Goal: Task Accomplishment & Management: Use online tool/utility

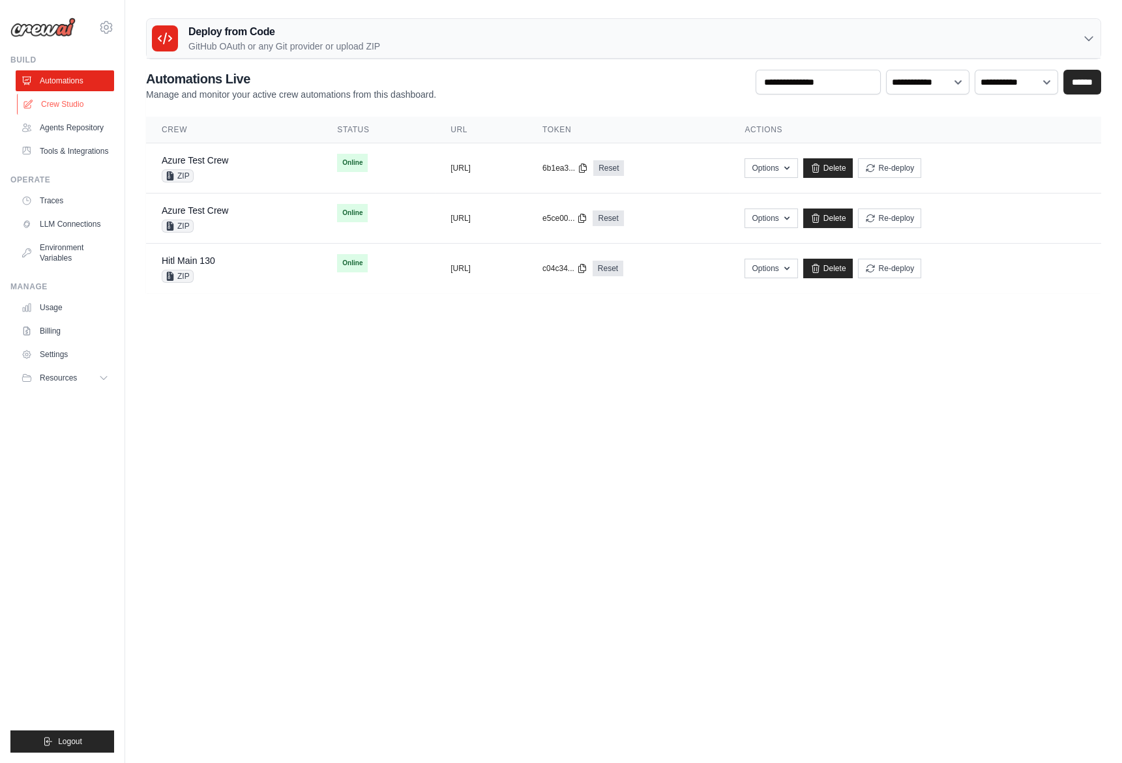
click at [80, 100] on link "Crew Studio" at bounding box center [66, 104] width 98 height 21
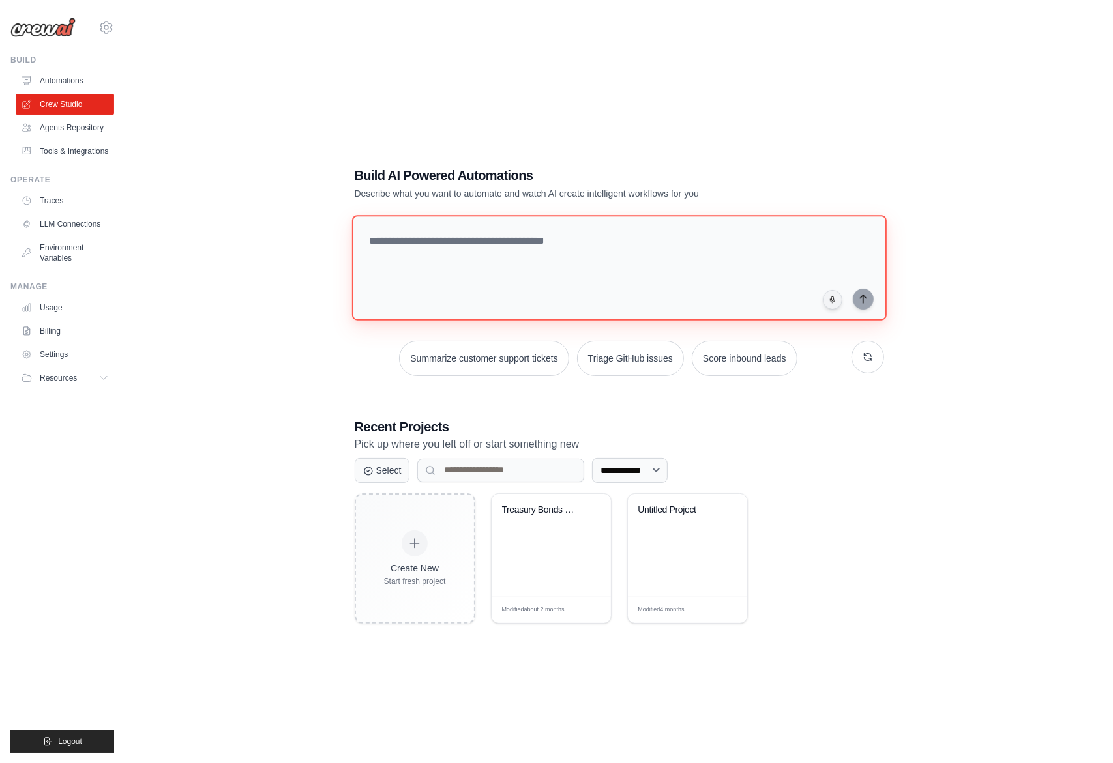
click at [493, 241] on textarea at bounding box center [618, 268] width 535 height 106
type textarea "**********"
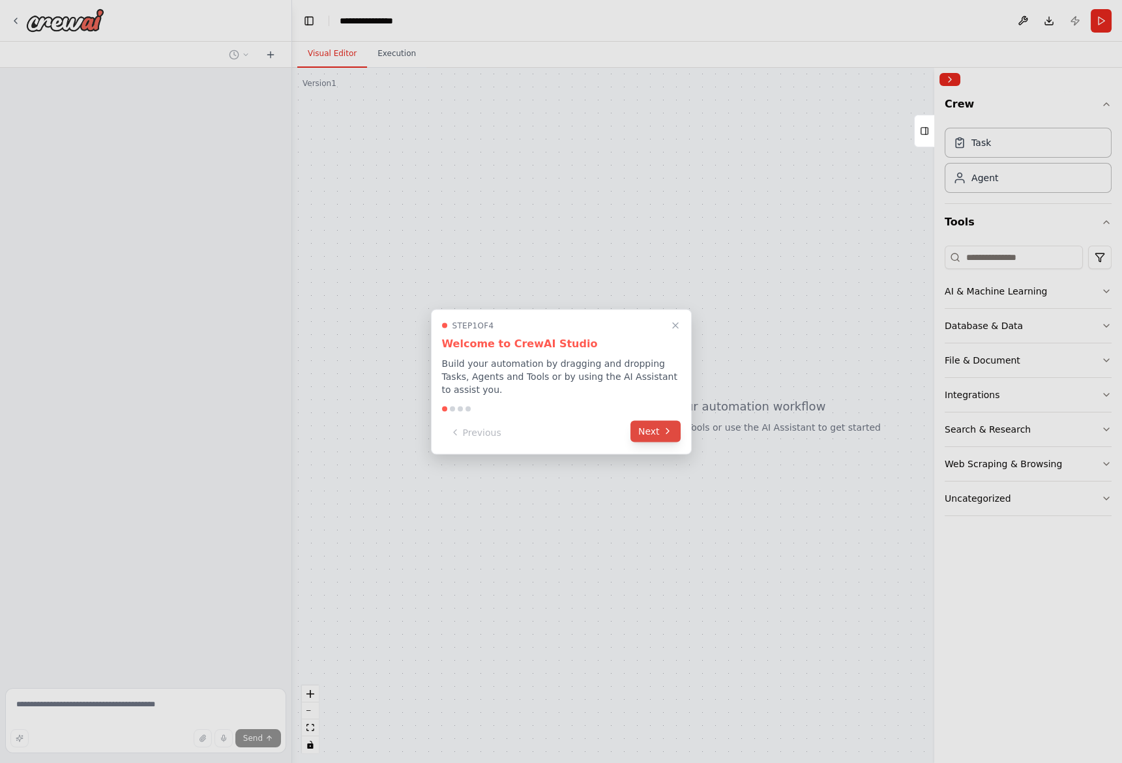
click at [659, 434] on button "Next" at bounding box center [655, 432] width 50 height 22
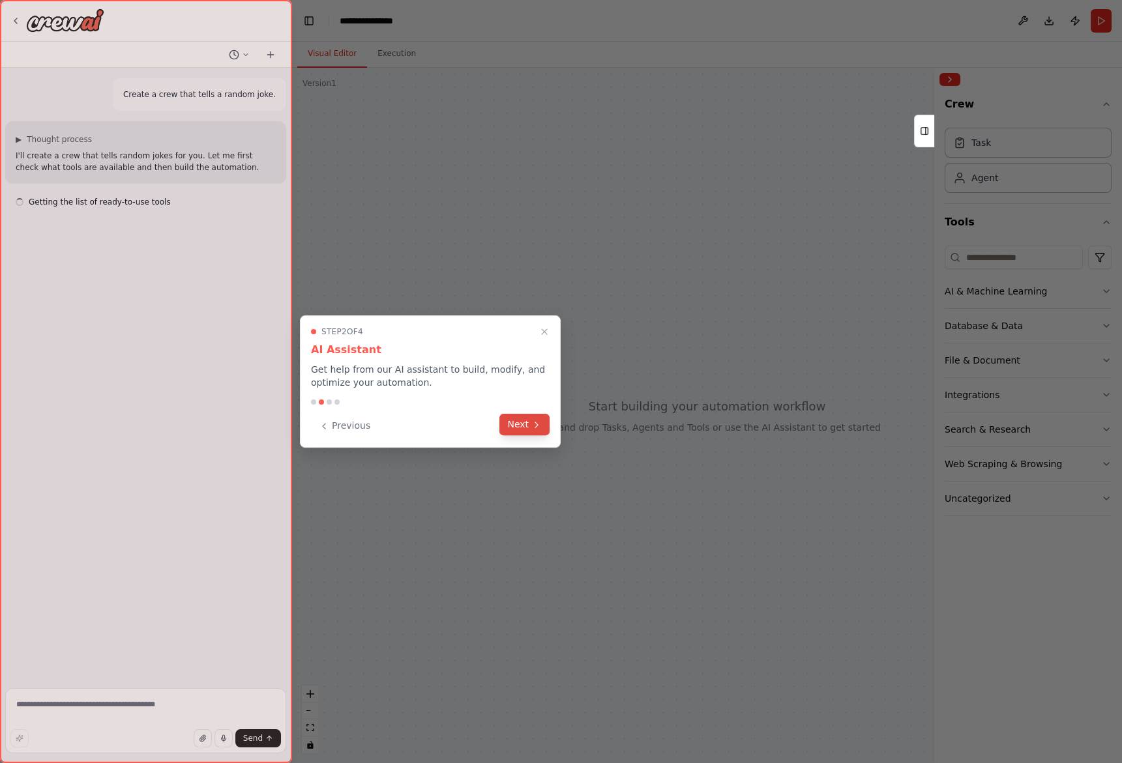
click at [537, 430] on button "Next" at bounding box center [524, 425] width 50 height 22
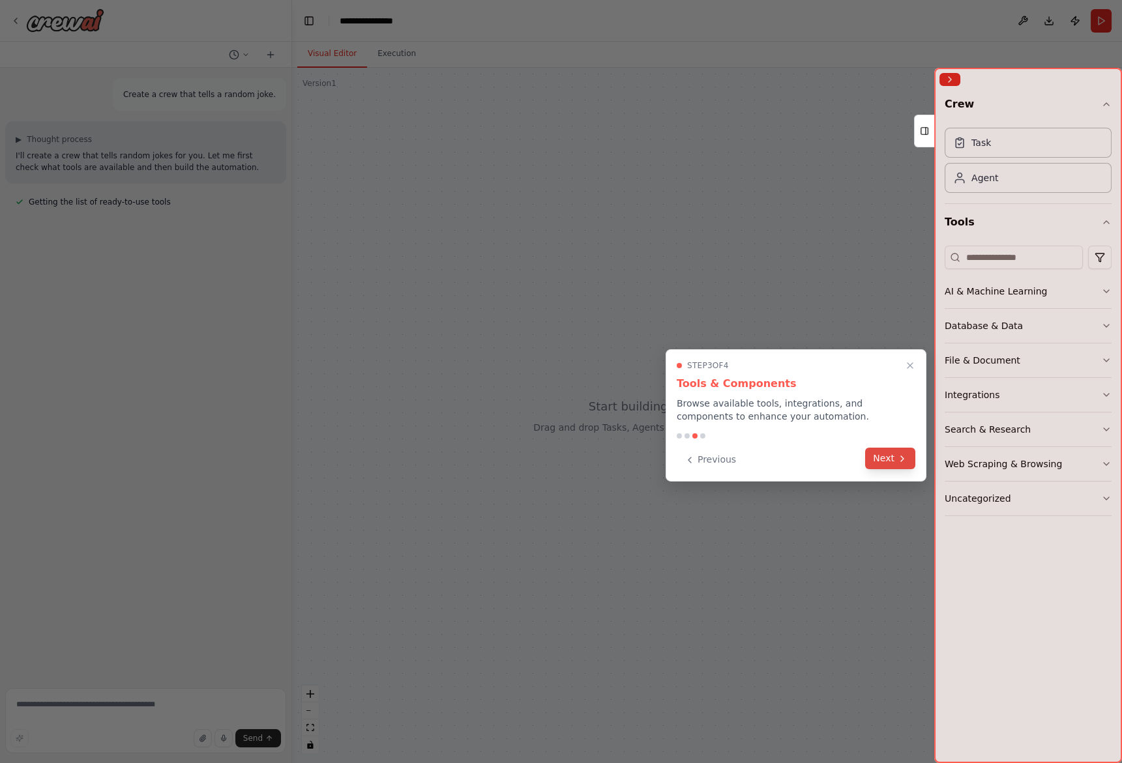
click at [887, 460] on button "Next" at bounding box center [890, 459] width 50 height 22
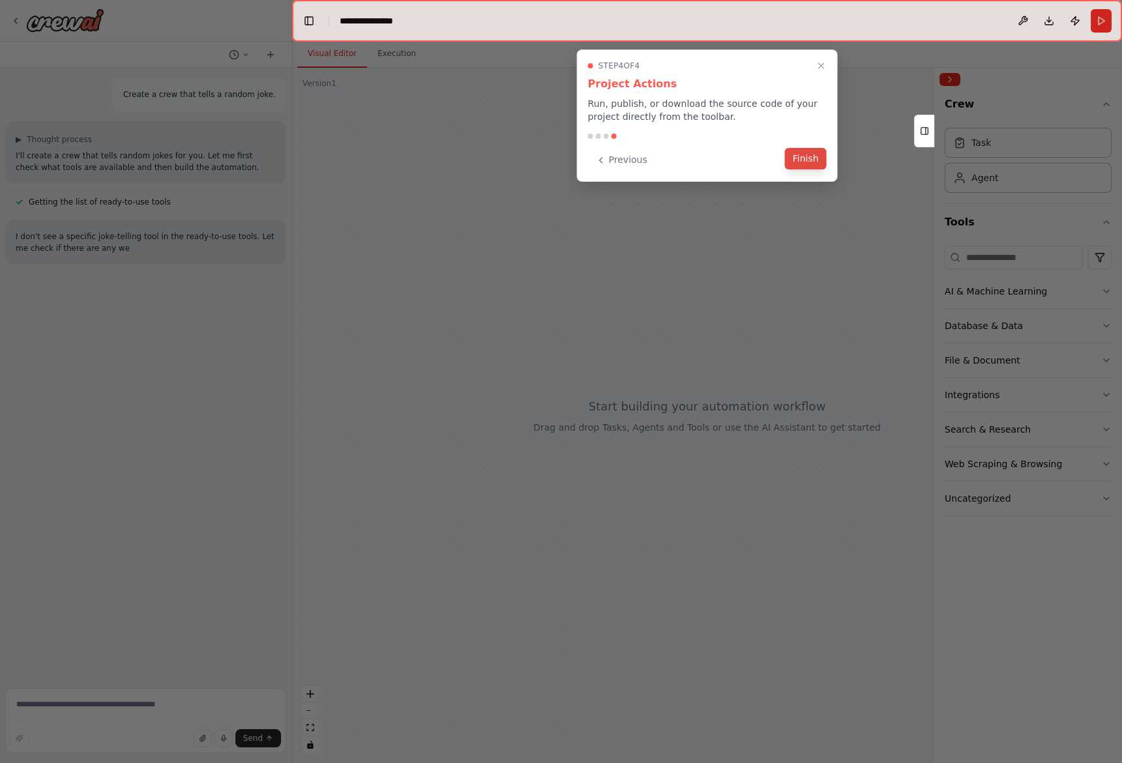
click at [823, 157] on button "Finish" at bounding box center [806, 159] width 42 height 22
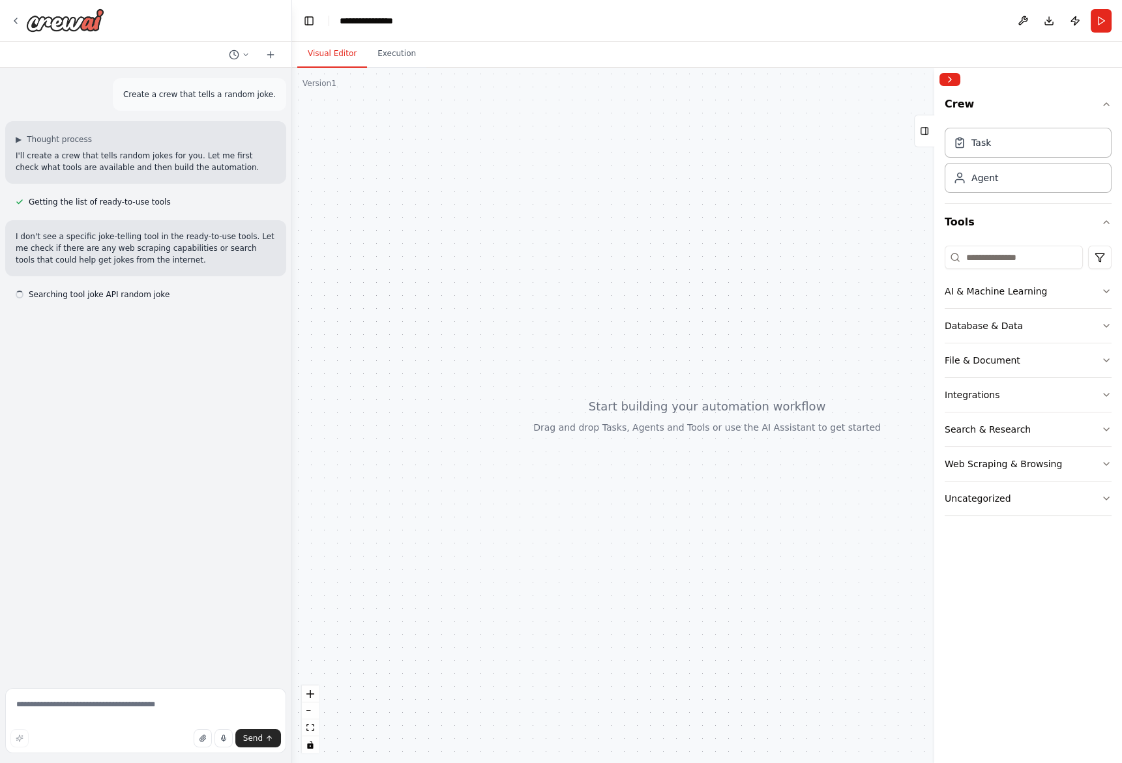
click at [164, 244] on p "I don't see a specific joke-telling tool in the ready-to-use tools. Let me chec…" at bounding box center [146, 248] width 260 height 35
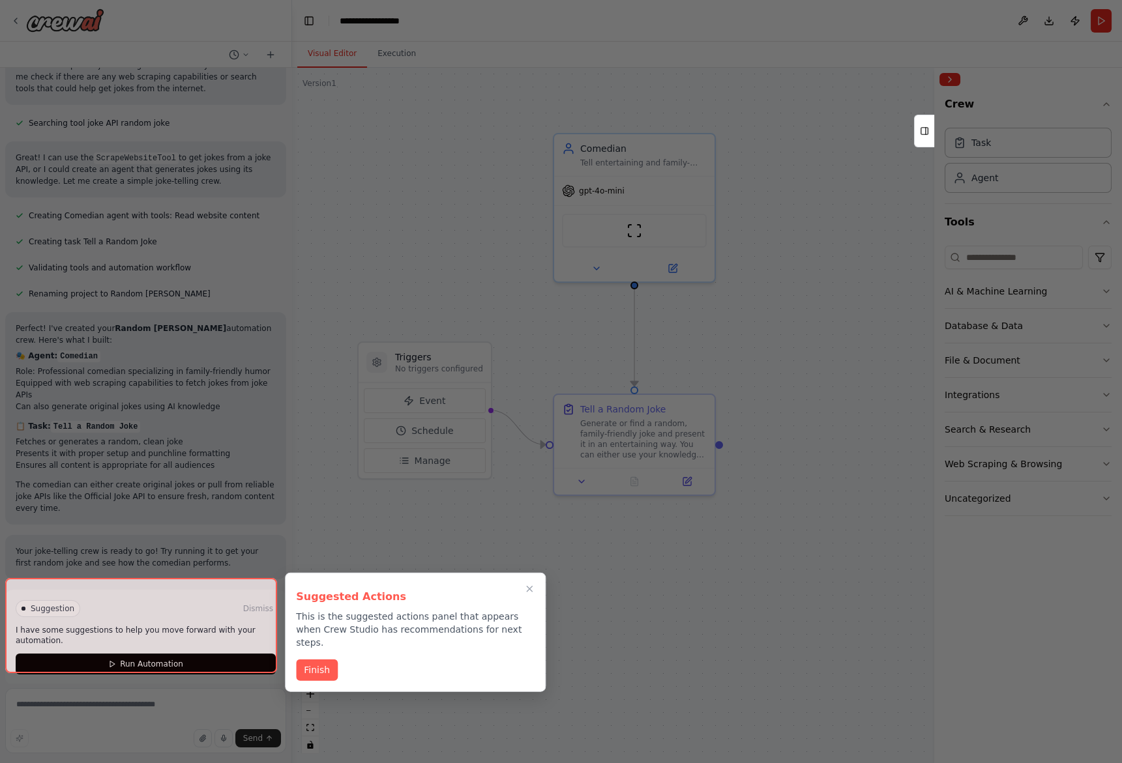
scroll to position [183, 0]
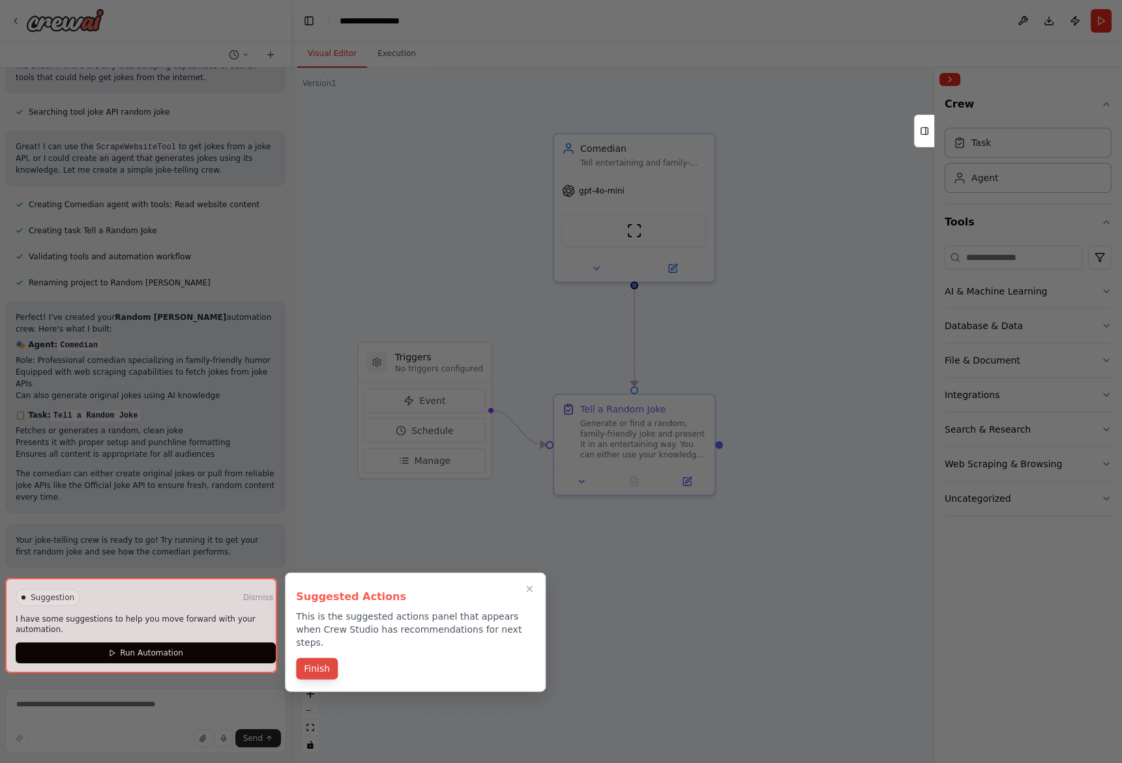
click at [333, 660] on button "Finish" at bounding box center [317, 669] width 42 height 22
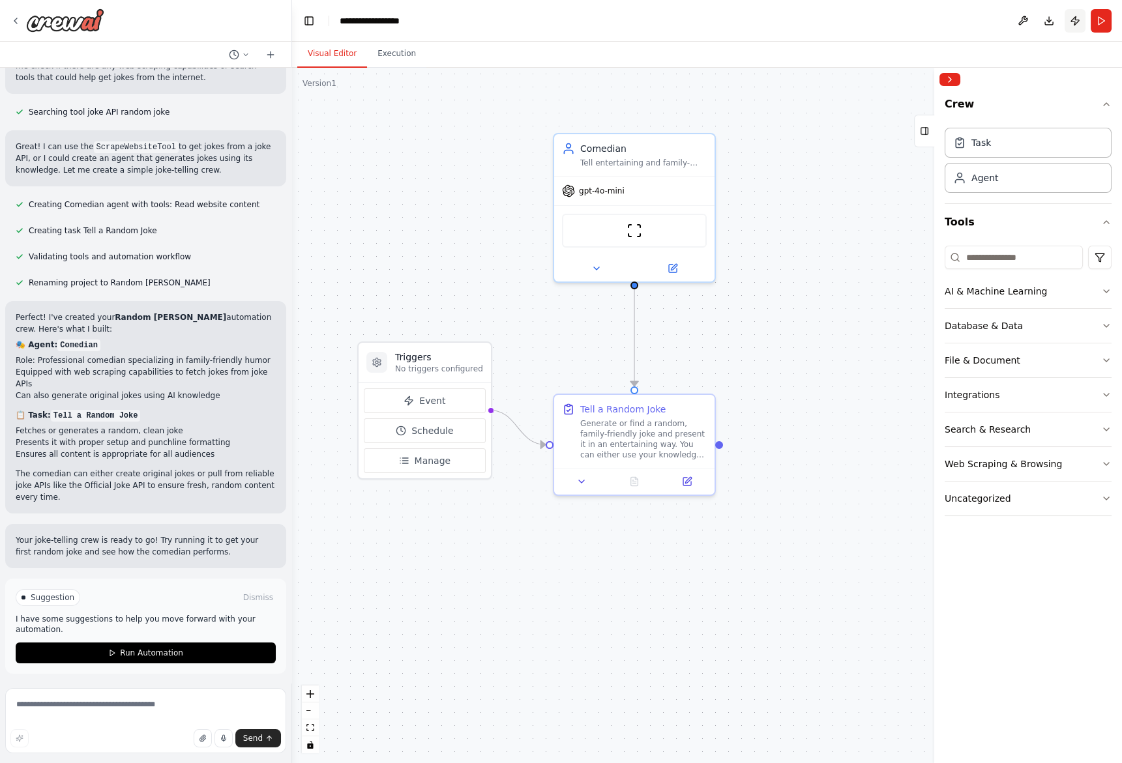
click at [1080, 20] on button "Publish" at bounding box center [1075, 20] width 21 height 23
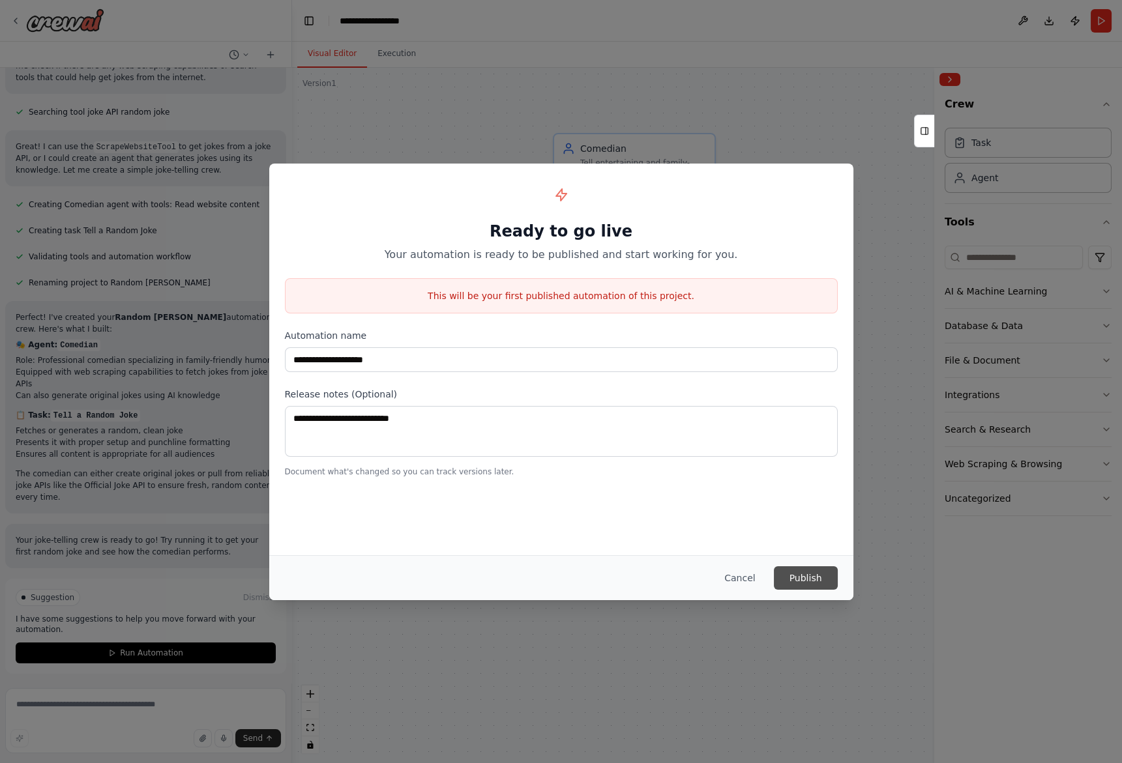
click at [812, 587] on button "Publish" at bounding box center [806, 578] width 64 height 23
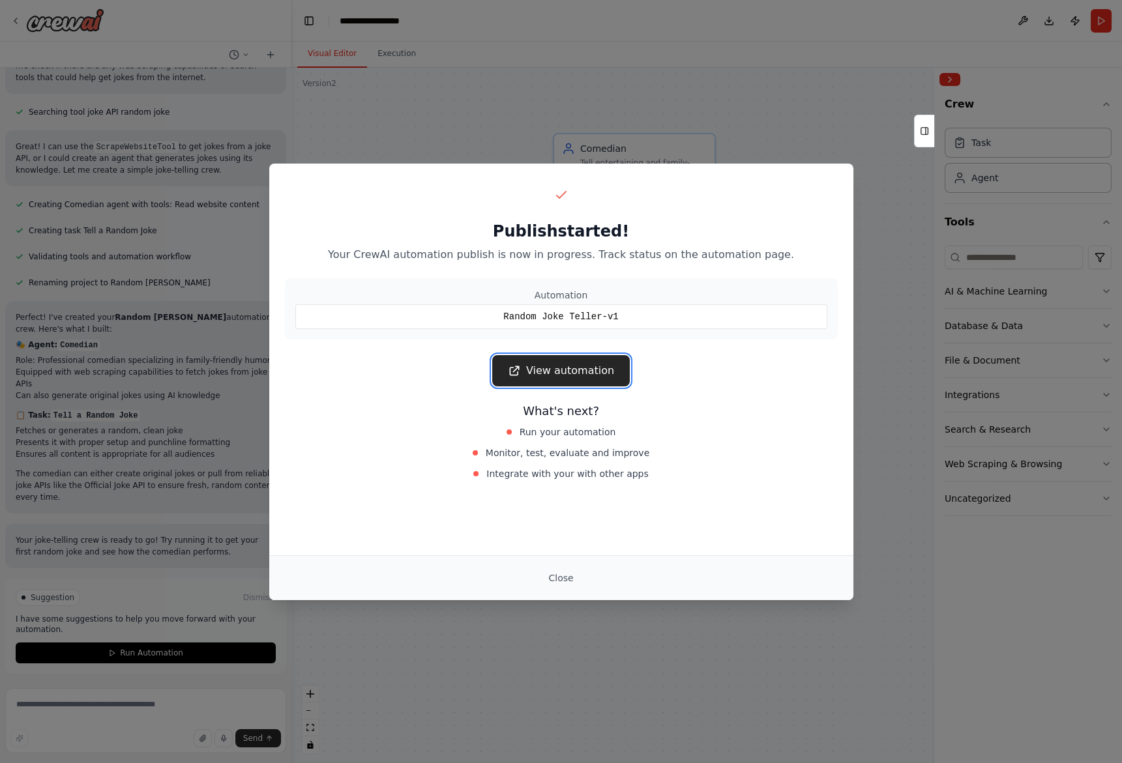
click at [600, 368] on link "View automation" at bounding box center [561, 370] width 138 height 31
click at [760, 63] on div "Publish started! Your CrewAI automation publish is now in progress. Track statu…" at bounding box center [561, 381] width 1122 height 763
click at [757, 97] on div "Publish started! Your CrewAI automation publish is now in progress. Track statu…" at bounding box center [561, 381] width 1122 height 763
click at [755, 120] on div "Publish started! Your CrewAI automation publish is now in progress. Track statu…" at bounding box center [561, 381] width 1122 height 763
click at [559, 578] on button "Close" at bounding box center [561, 578] width 46 height 23
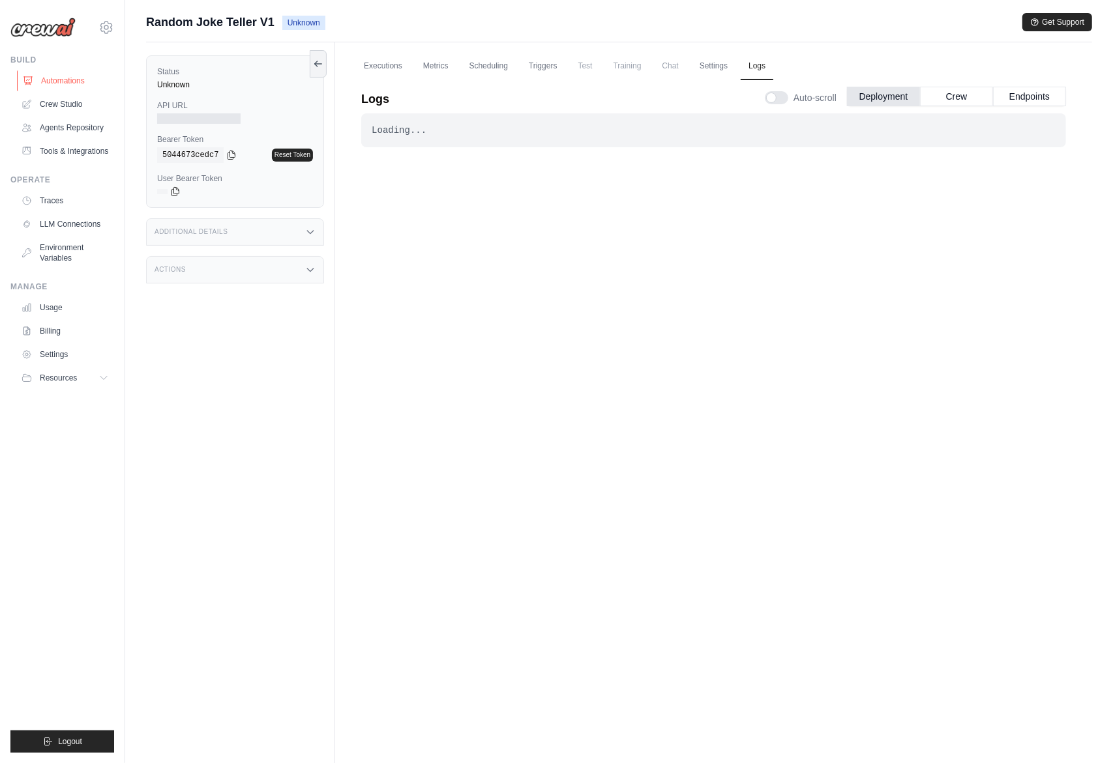
click at [58, 76] on link "Automations" at bounding box center [66, 80] width 98 height 21
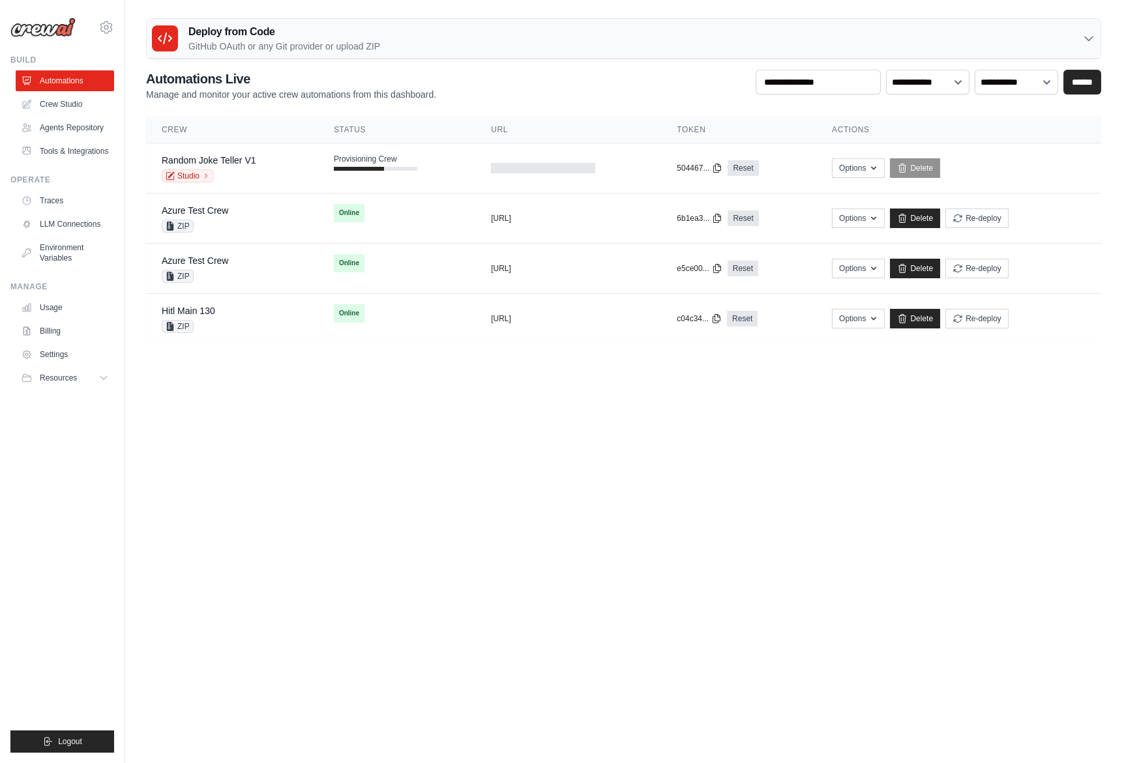
click at [576, 503] on body "joao.coimbra@crewai.com Organization from gui@crewai.com JR Org" at bounding box center [561, 381] width 1122 height 763
click at [230, 163] on link "Random Joke Teller V1" at bounding box center [209, 160] width 94 height 10
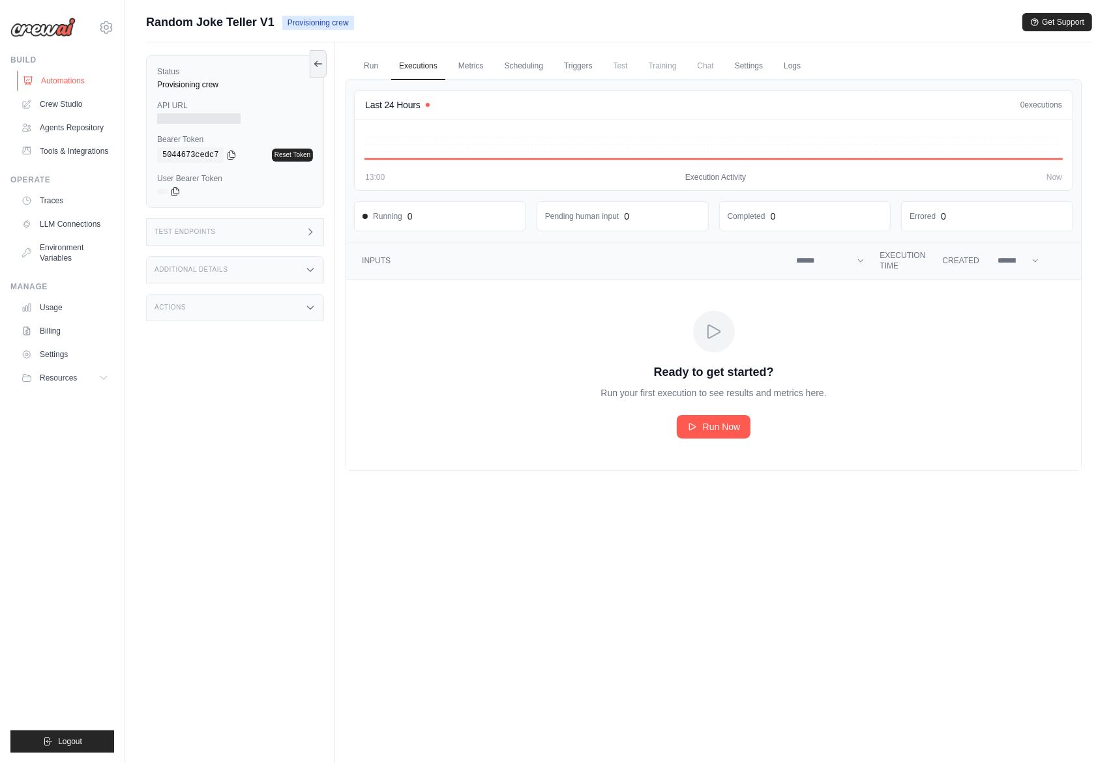
click at [66, 73] on link "Automations" at bounding box center [66, 80] width 98 height 21
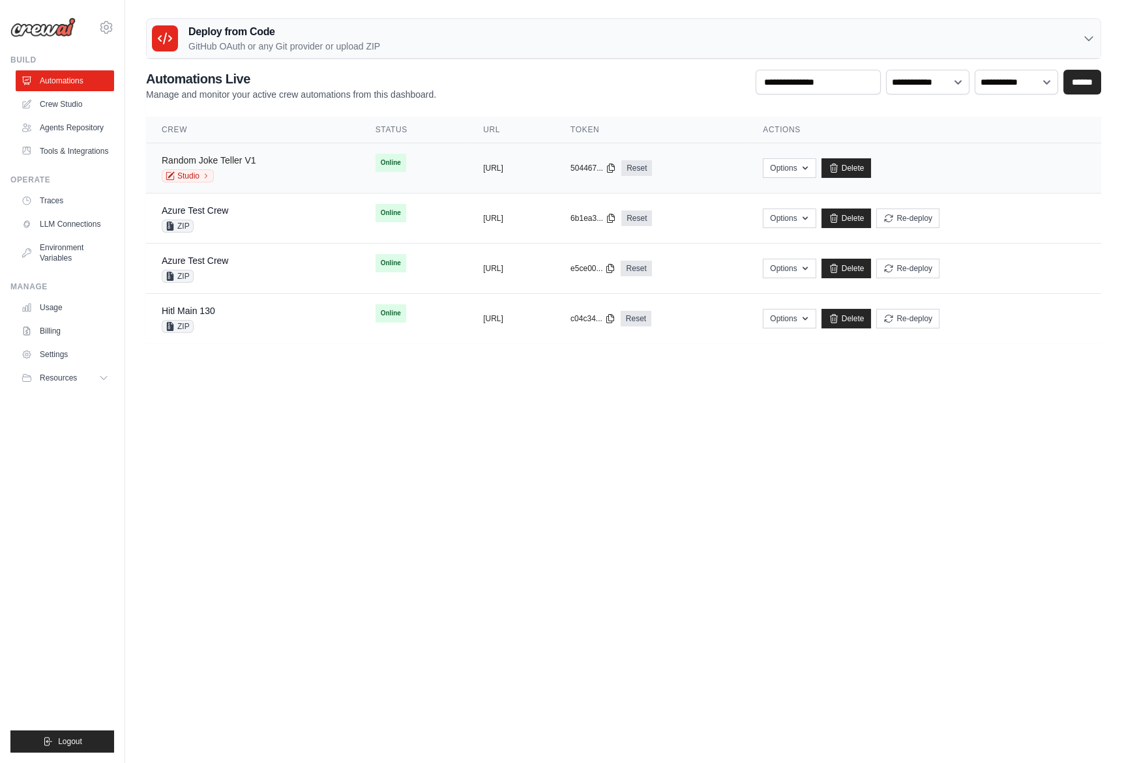
click at [243, 160] on link "Random Joke Teller V1" at bounding box center [209, 160] width 94 height 10
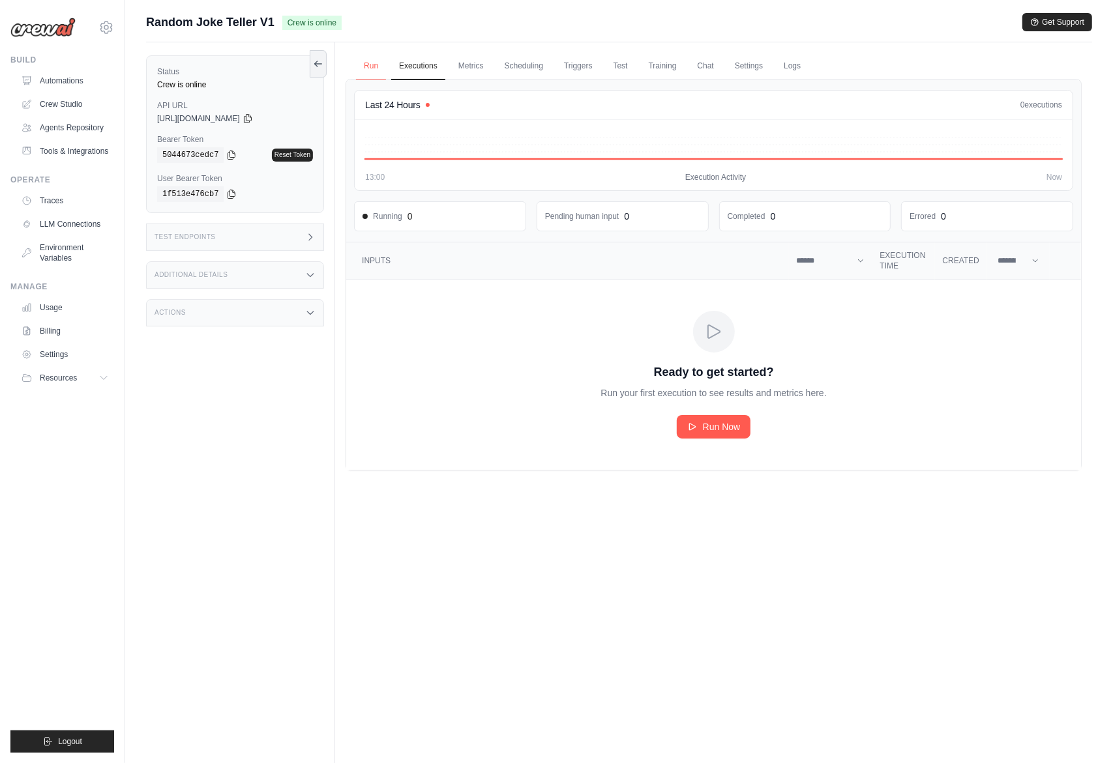
click at [370, 70] on link "Run" at bounding box center [371, 66] width 30 height 27
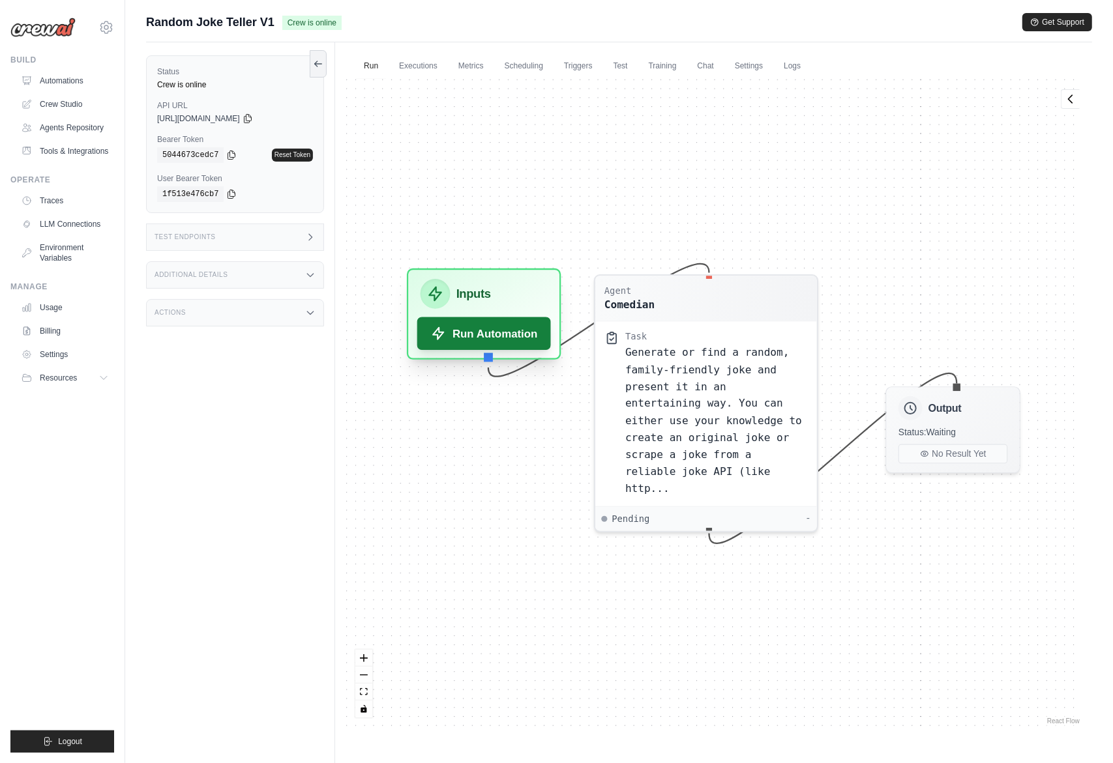
click at [507, 340] on button "Run Automation" at bounding box center [484, 333] width 134 height 33
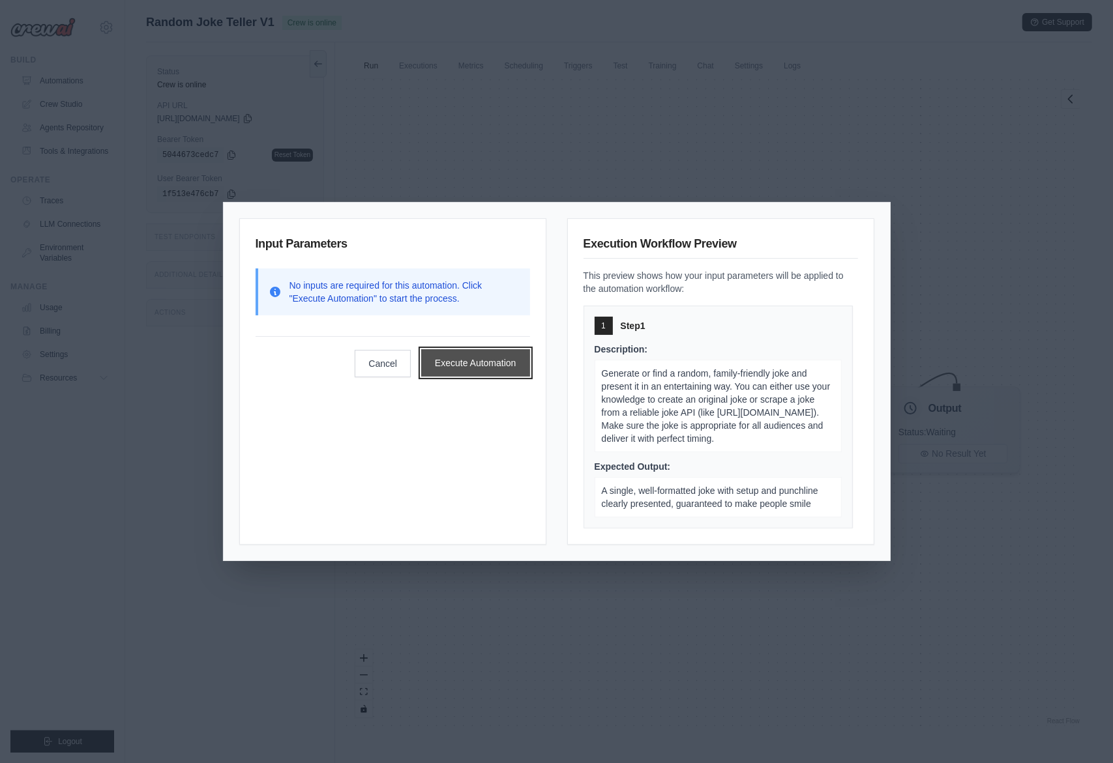
click at [452, 361] on button "Execute Automation" at bounding box center [475, 362] width 109 height 27
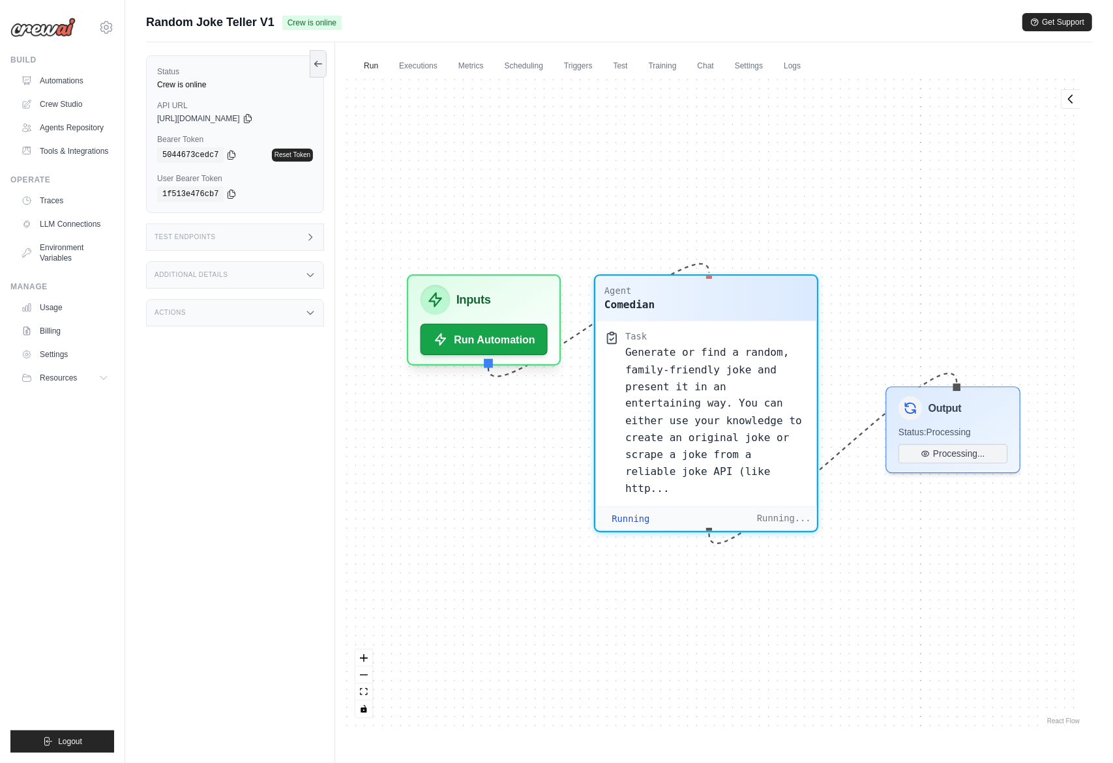
scroll to position [195, 0]
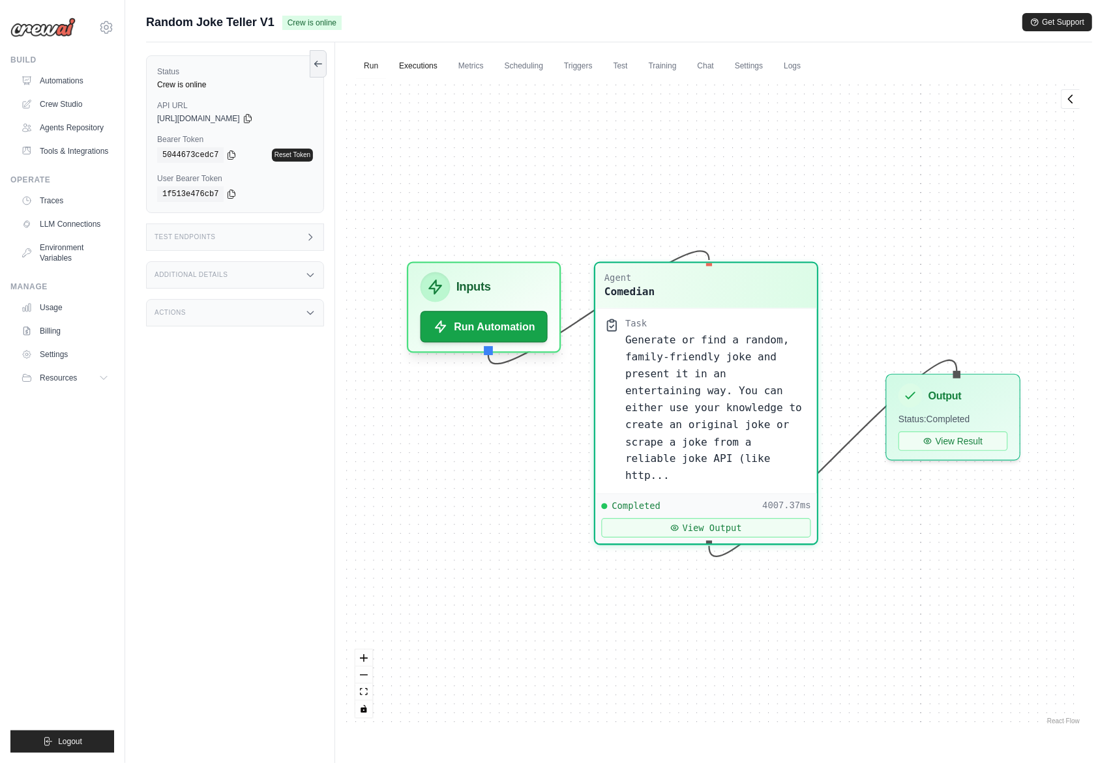
click at [394, 74] on link "Executions" at bounding box center [418, 66] width 54 height 27
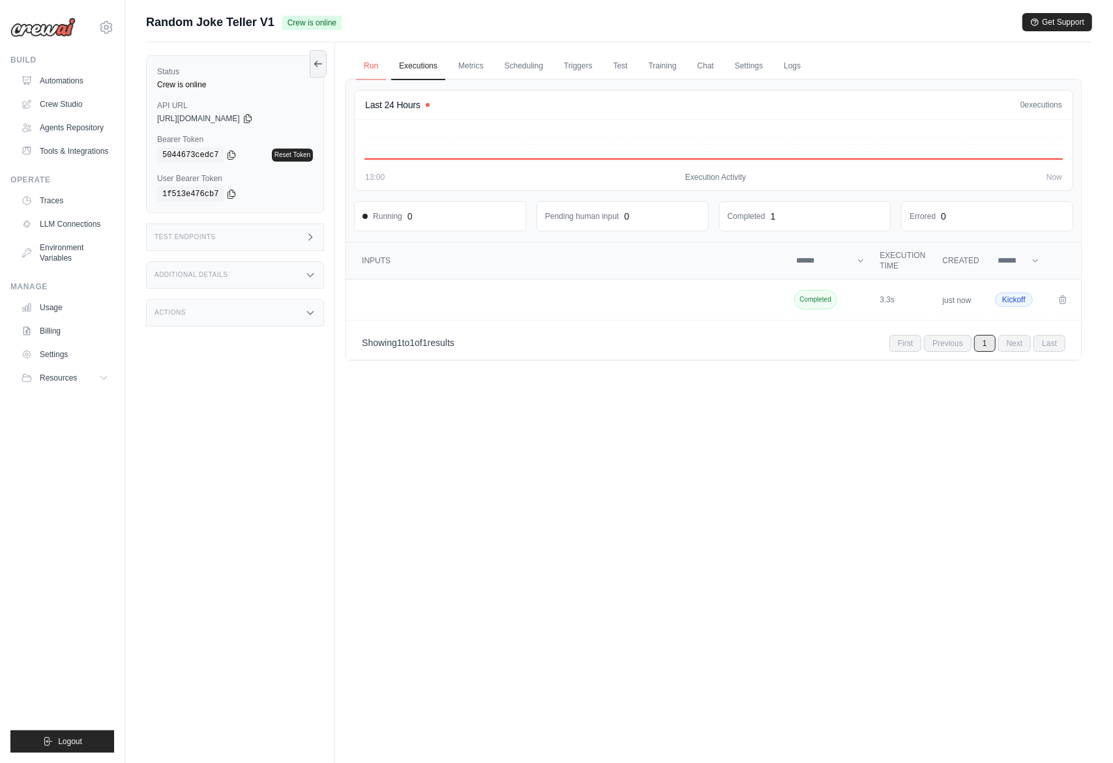
click at [375, 68] on link "Run" at bounding box center [371, 66] width 30 height 27
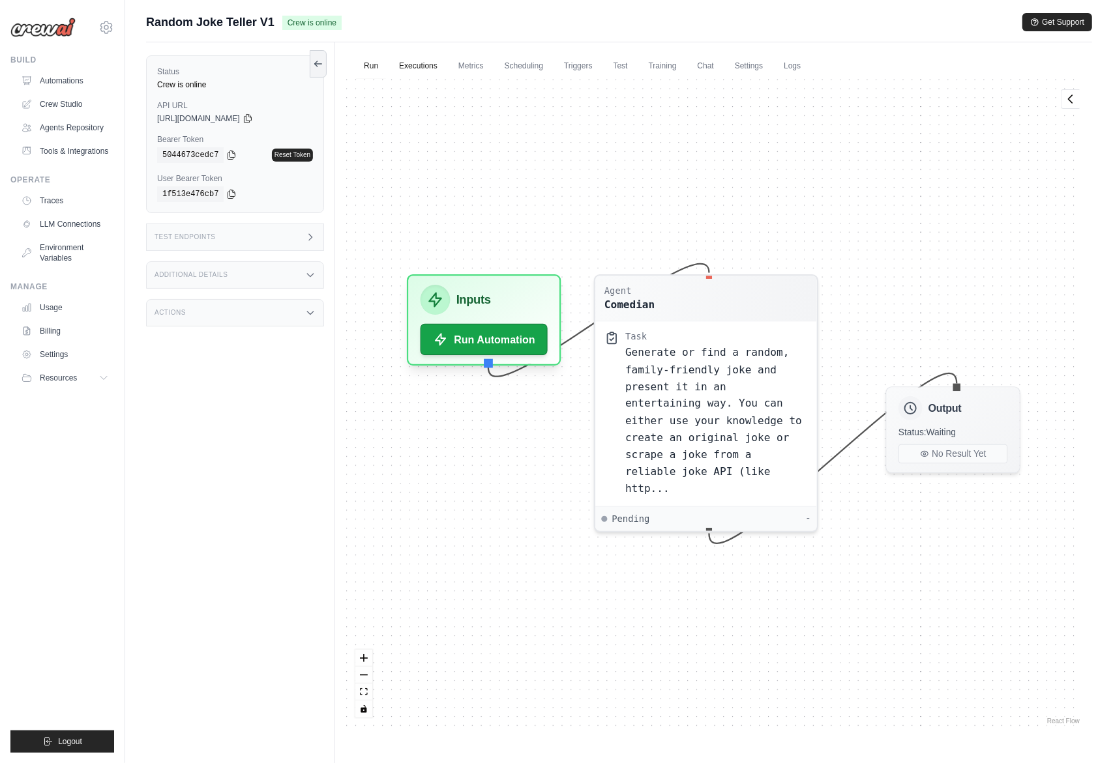
click at [420, 68] on link "Executions" at bounding box center [418, 66] width 54 height 27
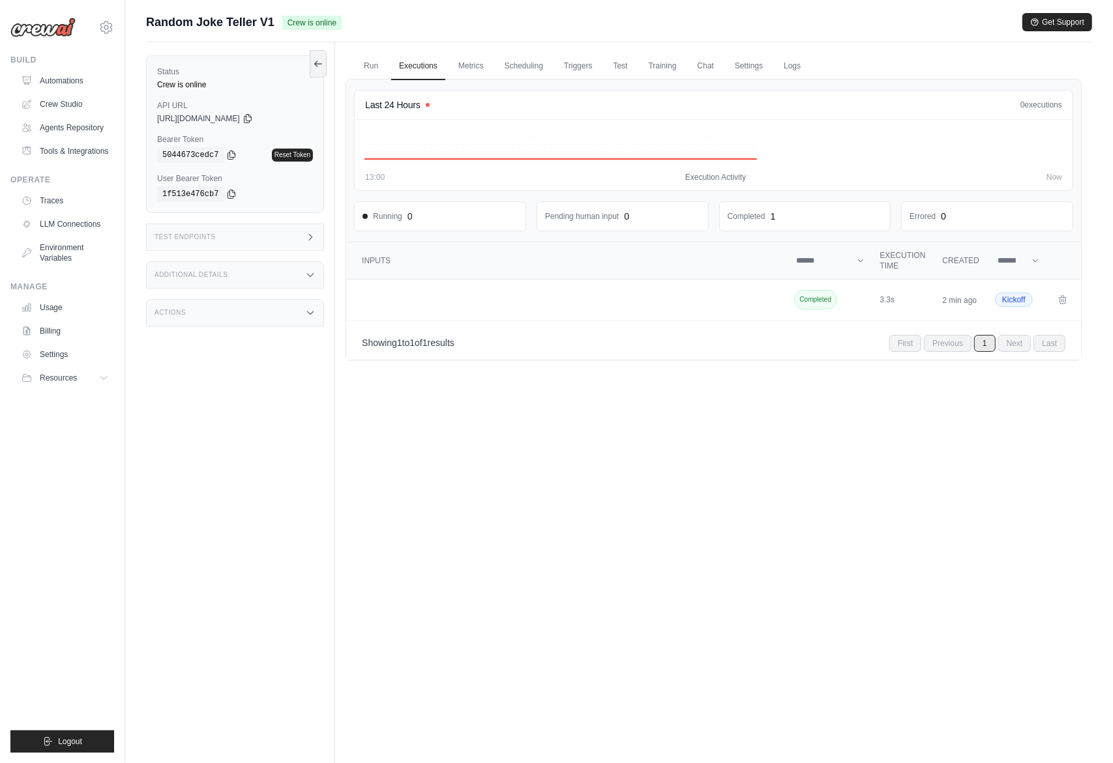
click at [681, 428] on div "Run Executions Metrics Scheduling Triggers Test Training Chat Settings Logs Las…" at bounding box center [713, 423] width 757 height 763
click at [57, 74] on link "Automations" at bounding box center [66, 80] width 98 height 21
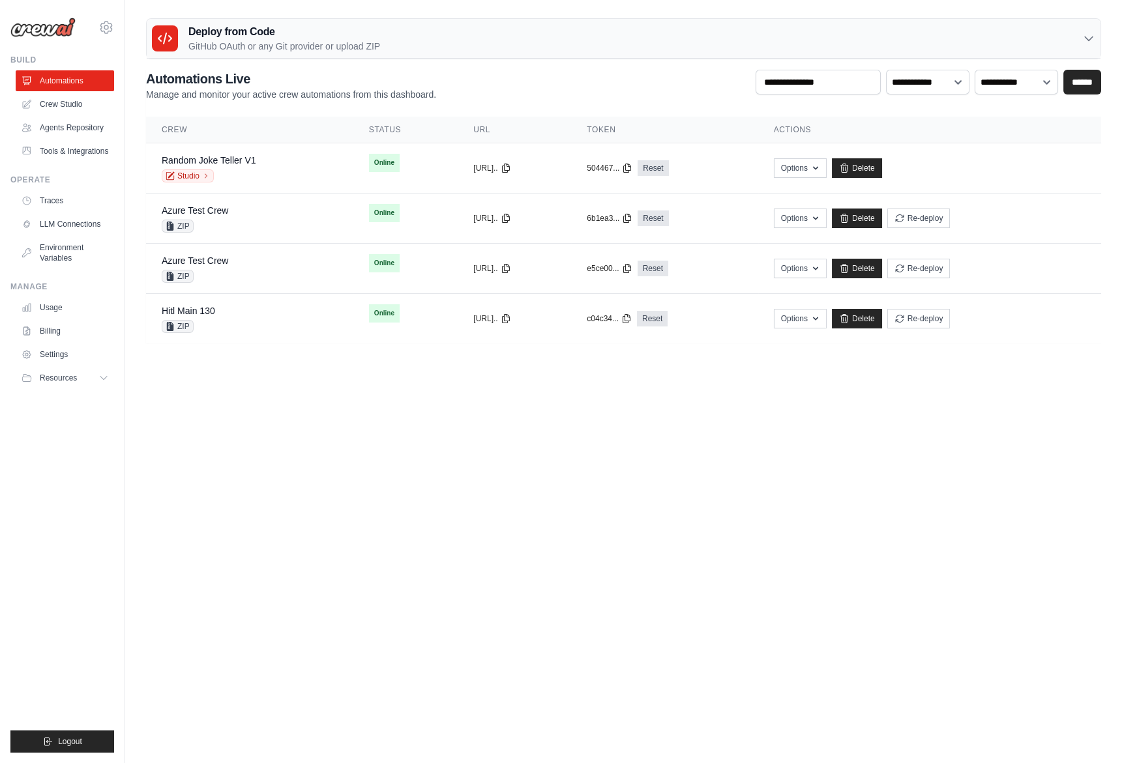
click at [57, 102] on link "Crew Studio" at bounding box center [65, 104] width 98 height 21
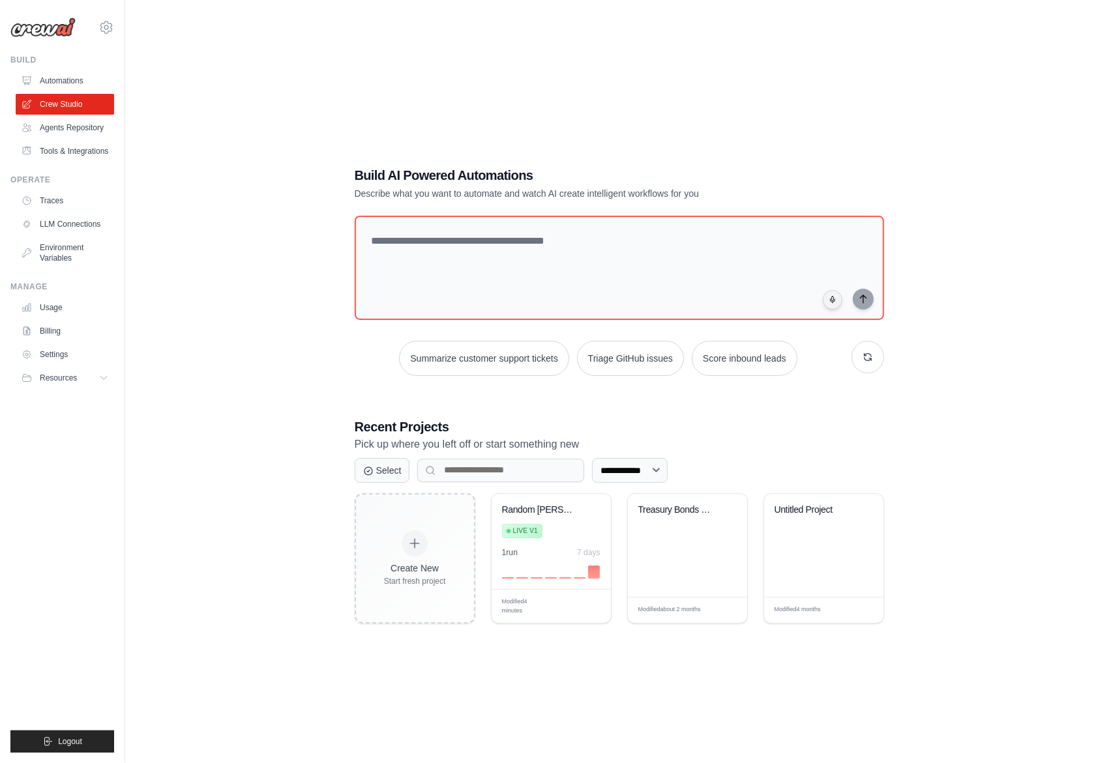
click at [936, 379] on div "**********" at bounding box center [619, 394] width 946 height 763
